Goal: Obtain resource: Obtain resource

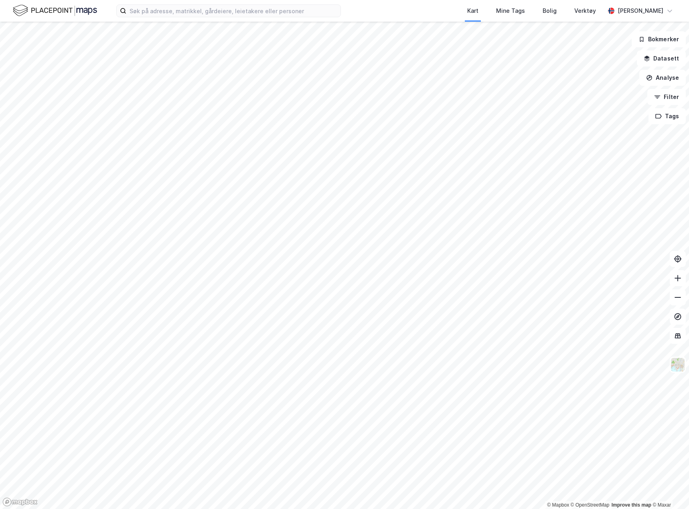
click at [221, 4] on div "Kart Mine Tags Bolig Verktøy Elisabet Høines Scriba" at bounding box center [344, 11] width 689 height 22
click at [194, 18] on div "Kart Mine Tags Bolig Verktøy Elisabet Høines Scriba" at bounding box center [344, 11] width 689 height 22
click at [193, 13] on input at bounding box center [233, 11] width 214 height 12
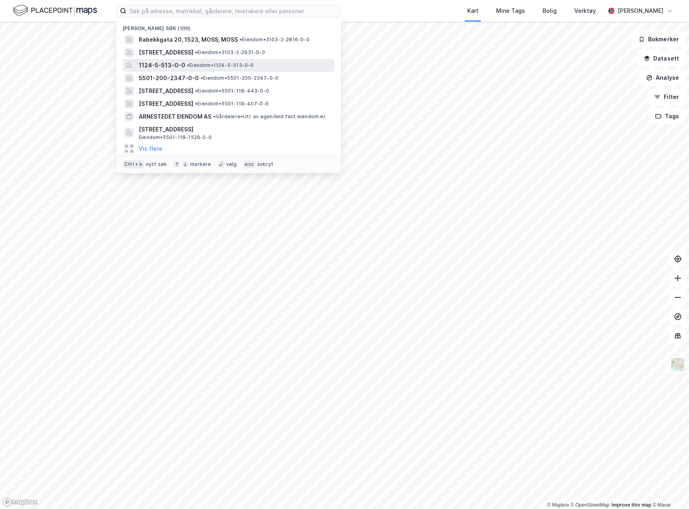
click at [228, 65] on span "• Eiendom • 1124-5-513-0-0" at bounding box center [220, 65] width 67 height 6
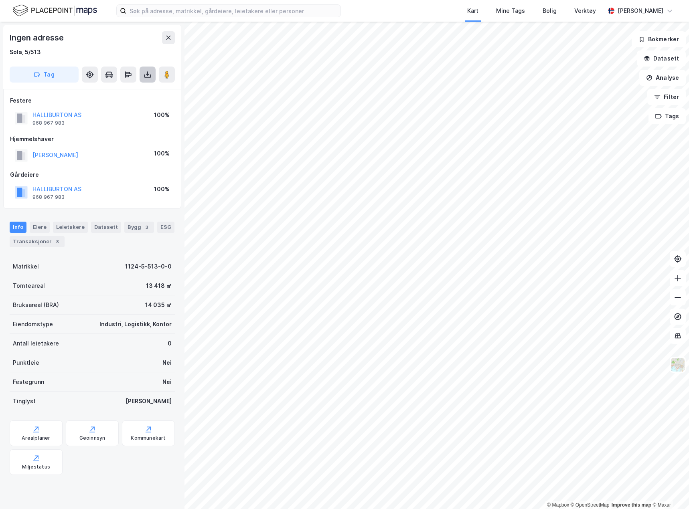
click at [147, 78] on icon at bounding box center [148, 75] width 8 height 8
click at [137, 90] on div "Last ned grunnbok" at bounding box center [112, 90] width 85 height 13
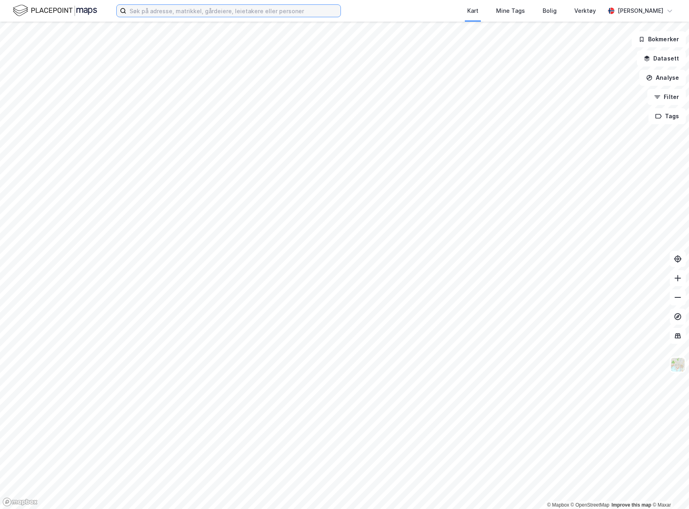
click at [249, 8] on input at bounding box center [233, 11] width 214 height 12
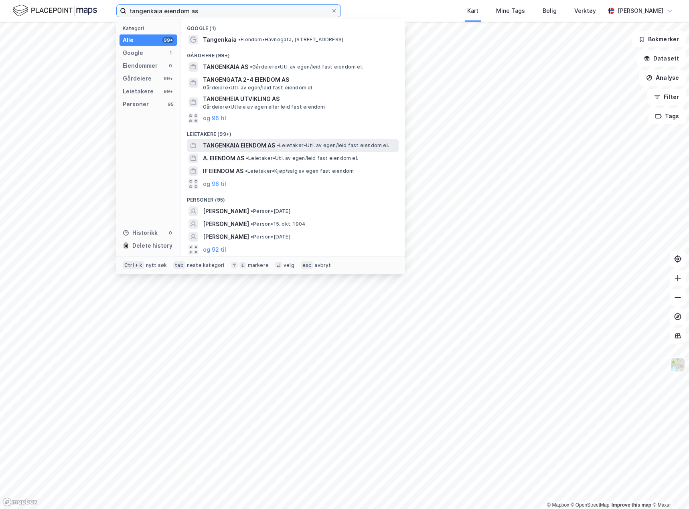
type input "tangenkaia eiendom as"
click at [244, 143] on span "TANGENKAIA EIENDOM AS" at bounding box center [239, 146] width 72 height 10
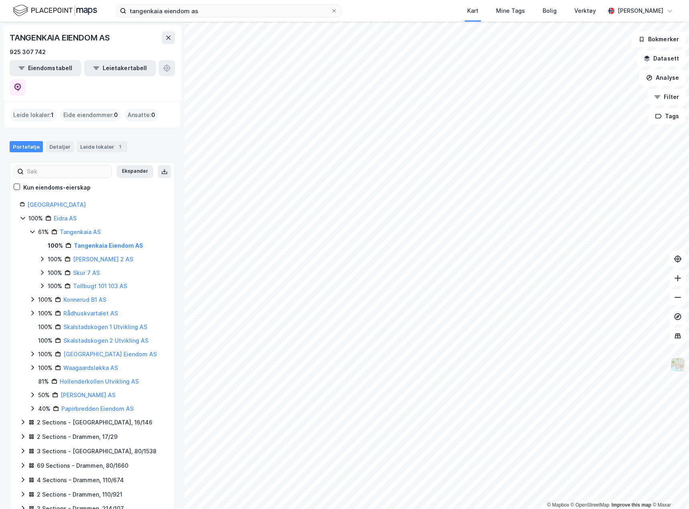
click at [41, 256] on icon at bounding box center [42, 259] width 6 height 6
